Goal: Information Seeking & Learning: Learn about a topic

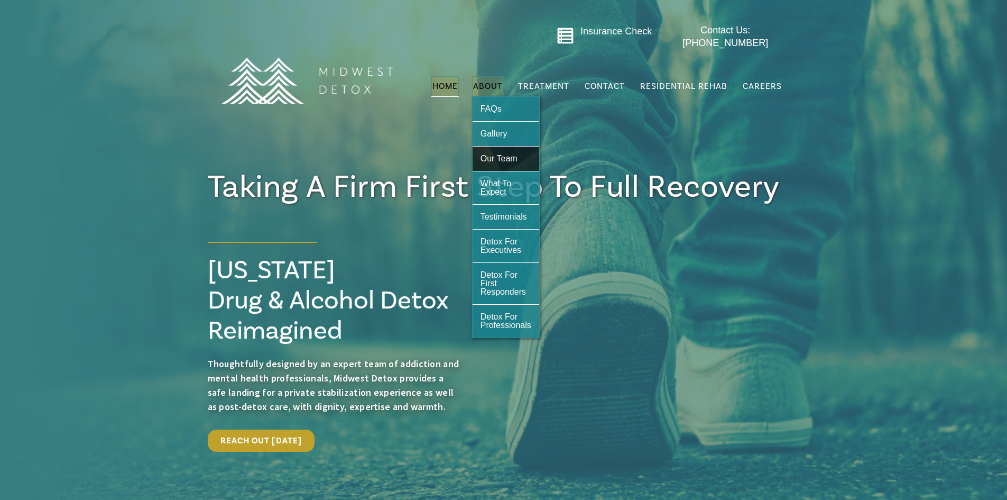
click at [524, 157] on link "Our Team" at bounding box center [506, 158] width 67 height 24
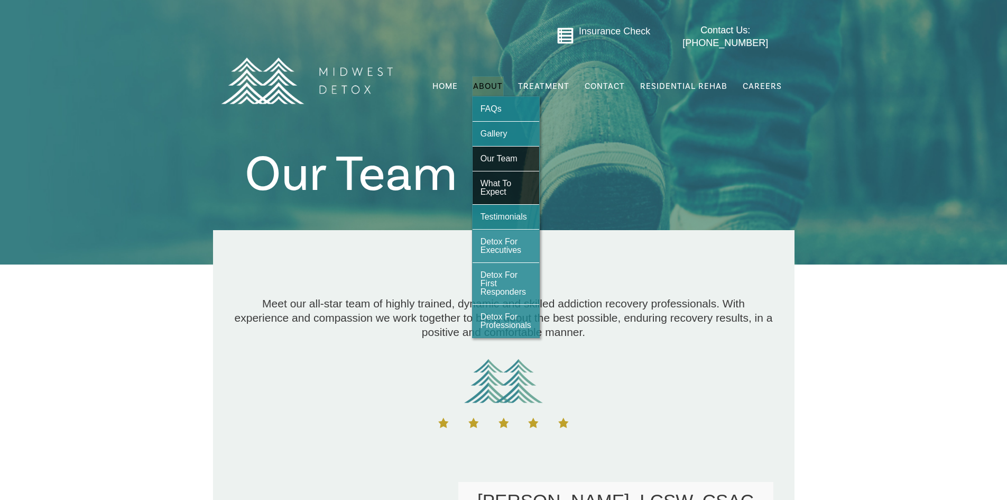
click at [509, 186] on link "What To Expect" at bounding box center [506, 187] width 67 height 33
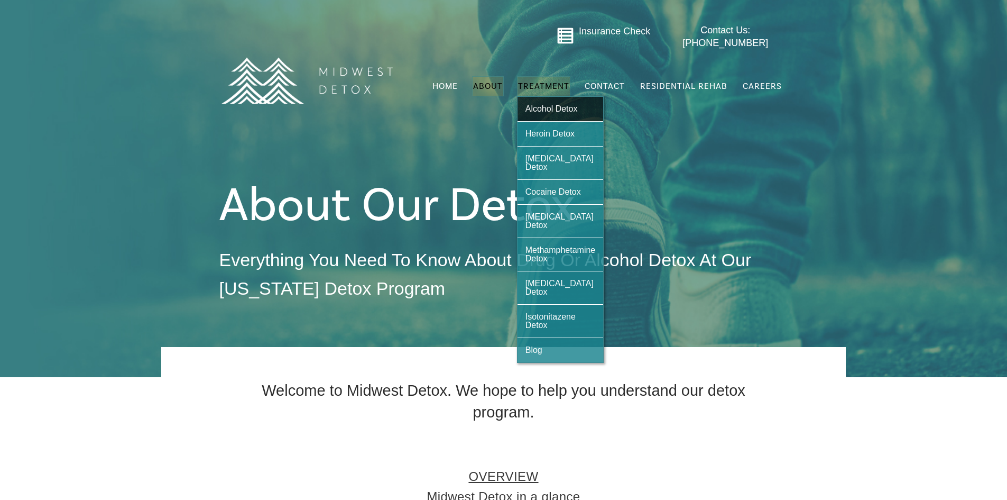
click at [560, 104] on span "Alcohol Detox" at bounding box center [552, 108] width 52 height 9
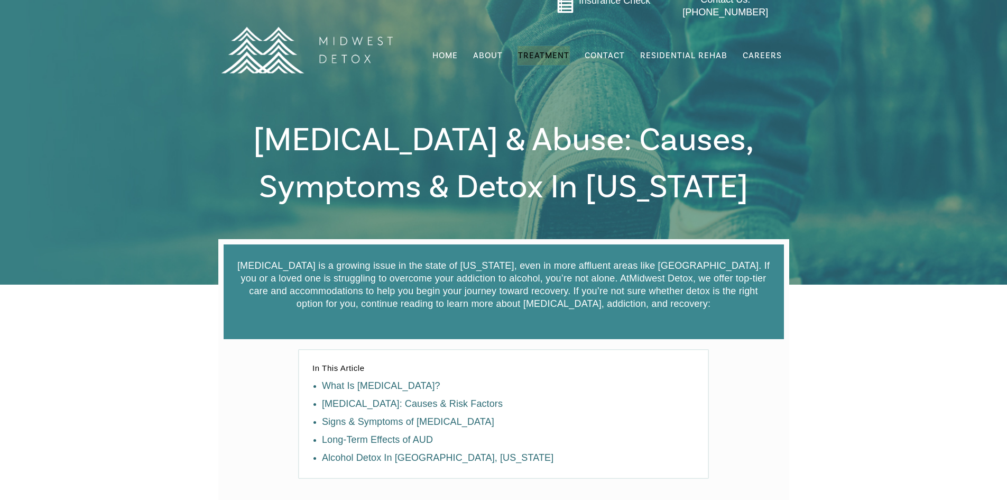
scroll to position [81, 0]
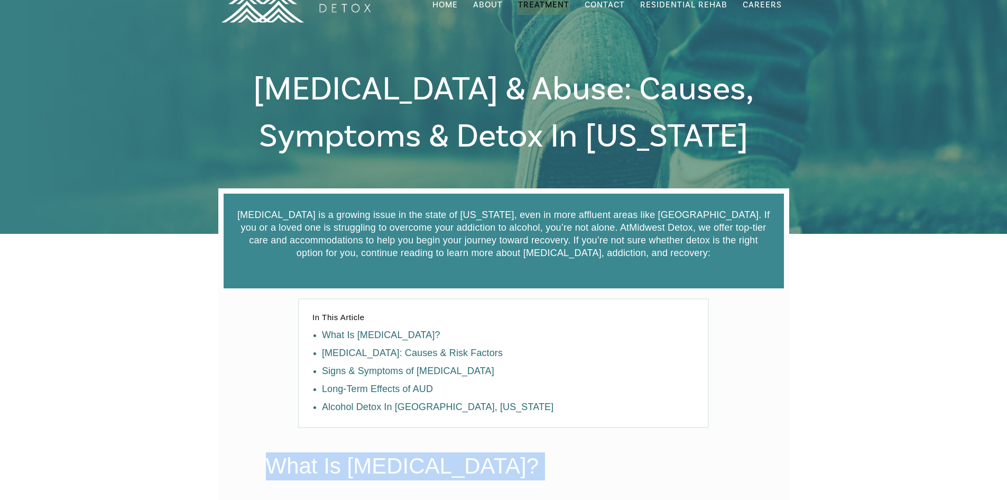
drag, startPoint x: 658, startPoint y: 141, endPoint x: 262, endPoint y: 465, distance: 512.0
copy div "What Is Alcohol Abuse? Alcohol abuse is a pattern of excessive and harmful alco…"
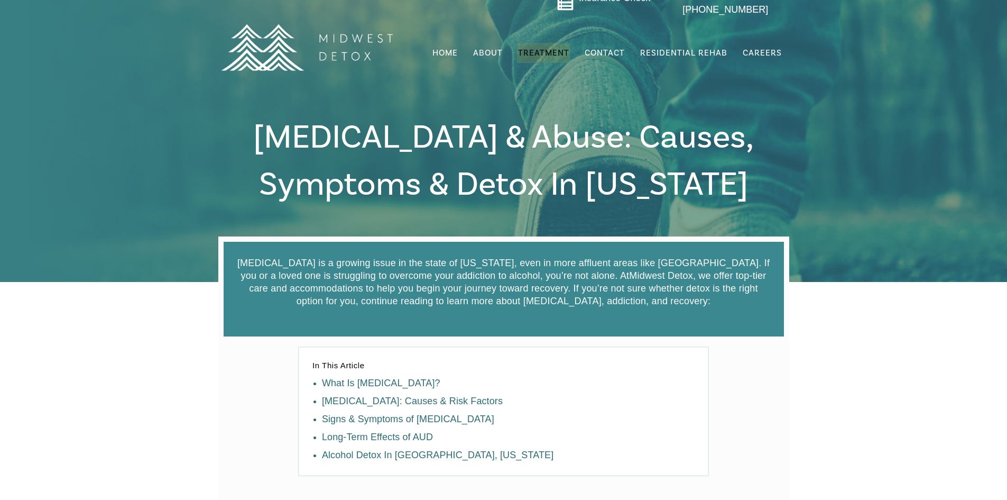
scroll to position [0, 0]
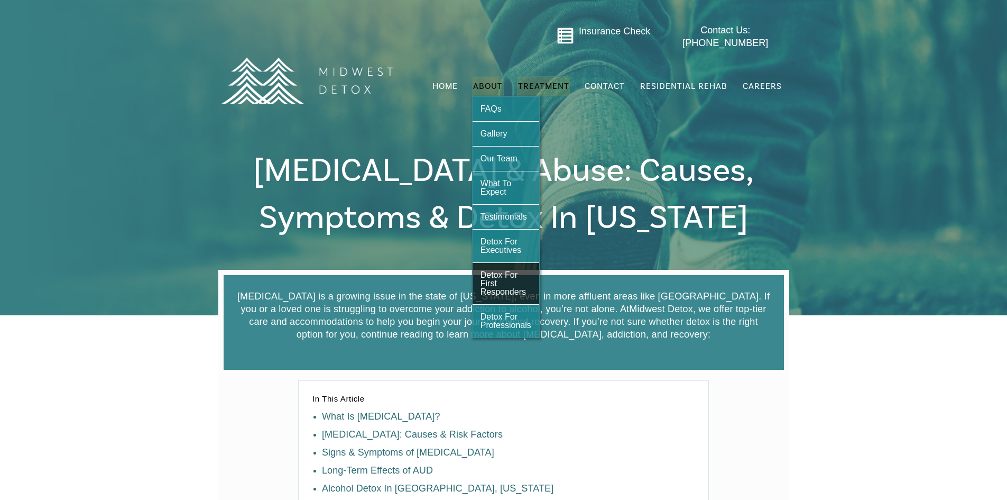
click at [514, 285] on span "Detox For First Responders" at bounding box center [503, 283] width 45 height 26
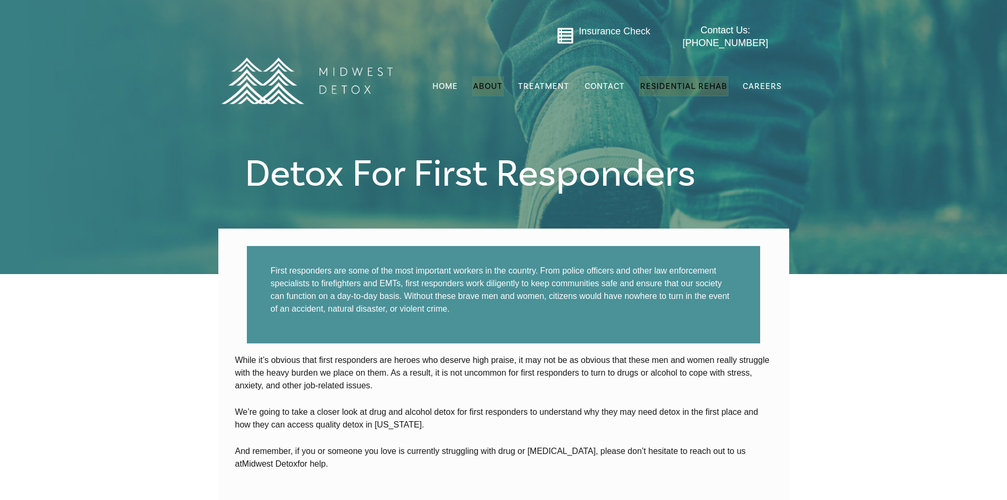
click at [670, 81] on span "Residential Rehab" at bounding box center [683, 86] width 87 height 11
